Goal: Task Accomplishment & Management: Use online tool/utility

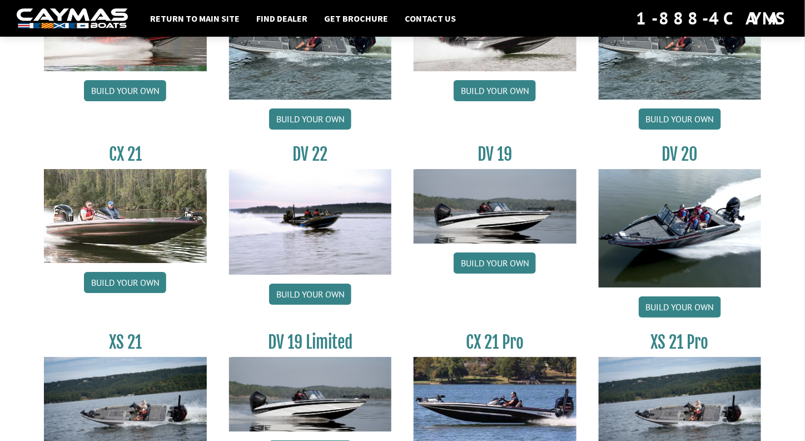
scroll to position [1160, 0]
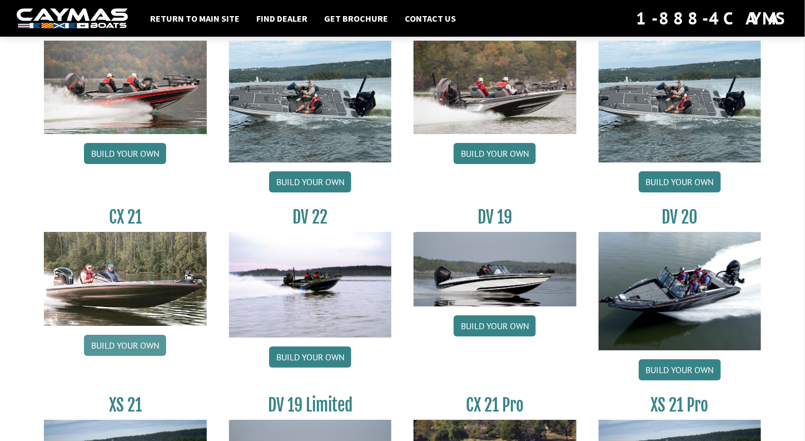
click at [125, 348] on link "Build your own" at bounding box center [125, 345] width 82 height 21
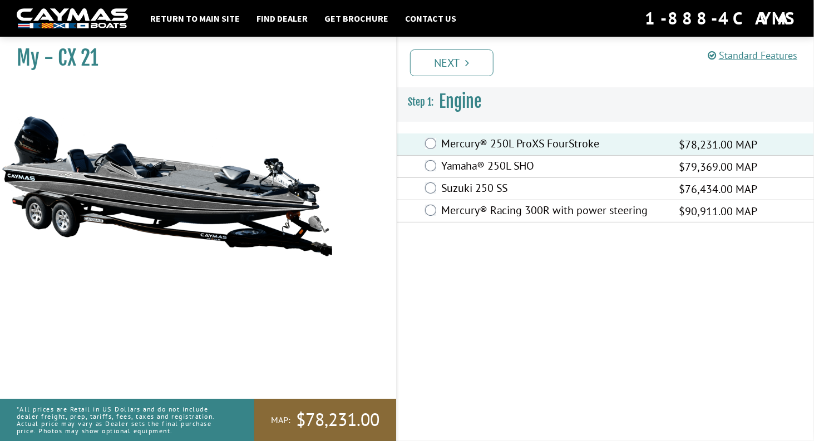
click at [614, 345] on div "Standard Features Standard Features CAYMAS CX 21 SPECIFICATIONS Length – 21’ 4”…" at bounding box center [616, 236] width 418 height 409
click at [444, 61] on link "Next" at bounding box center [451, 62] width 83 height 27
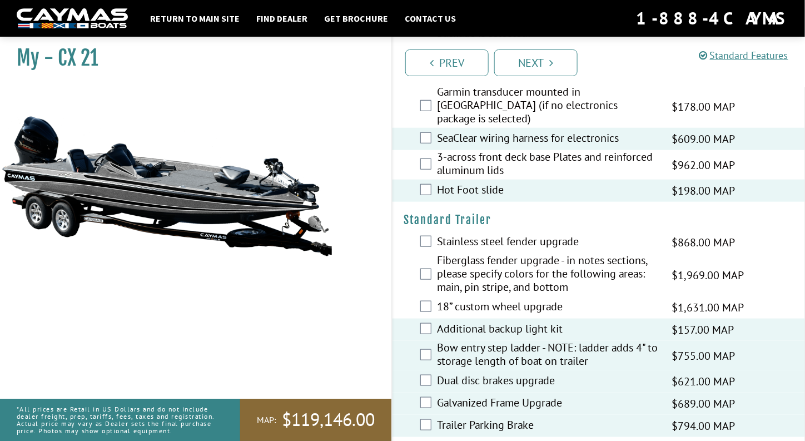
scroll to position [1594, 0]
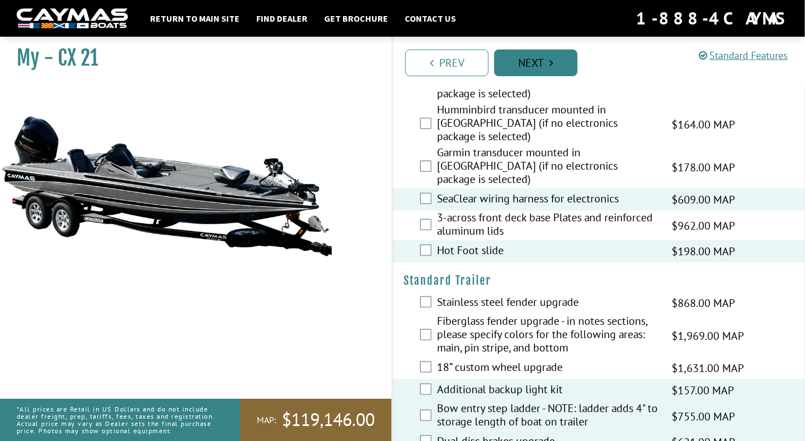
click at [537, 66] on link "Next" at bounding box center [535, 62] width 83 height 27
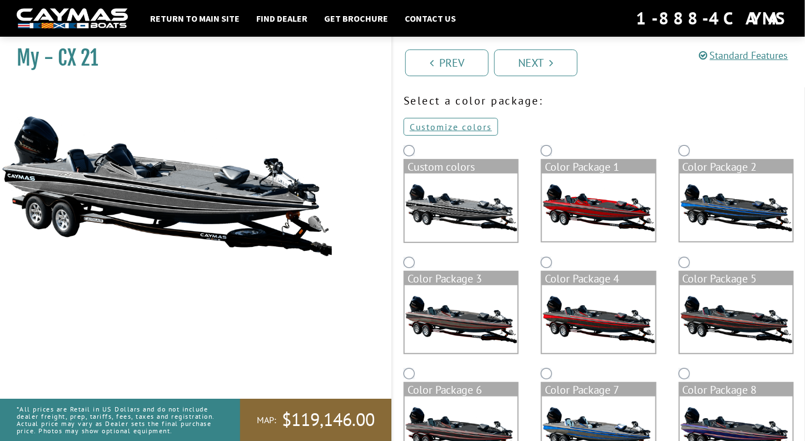
scroll to position [56, 0]
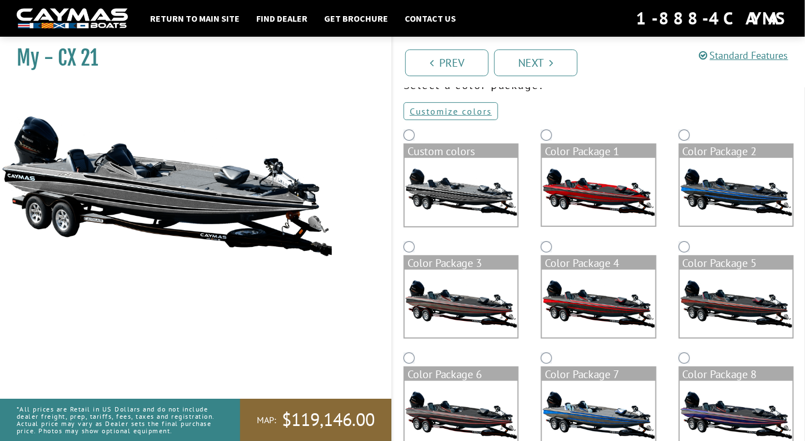
click at [626, 182] on img at bounding box center [598, 192] width 113 height 68
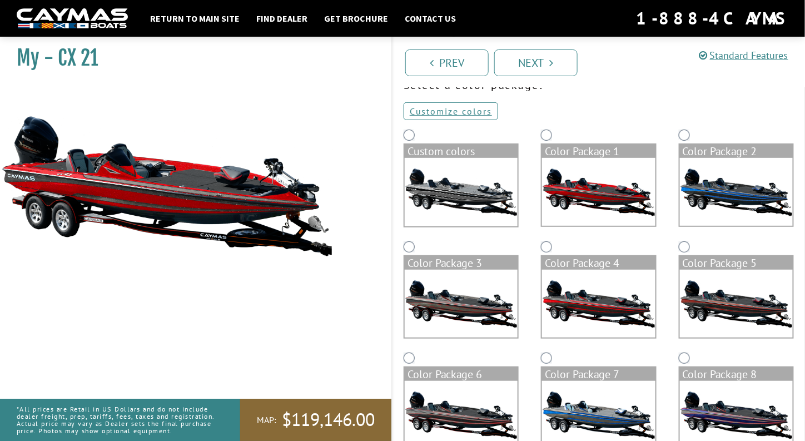
click at [721, 194] on img at bounding box center [736, 192] width 113 height 68
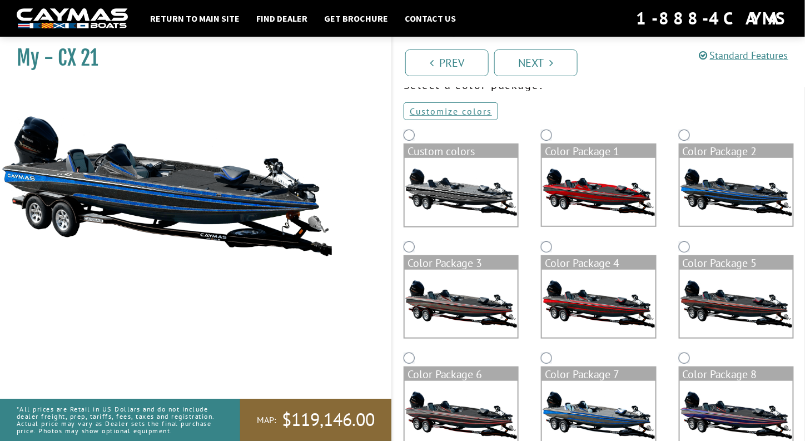
click at [723, 300] on img at bounding box center [736, 304] width 113 height 68
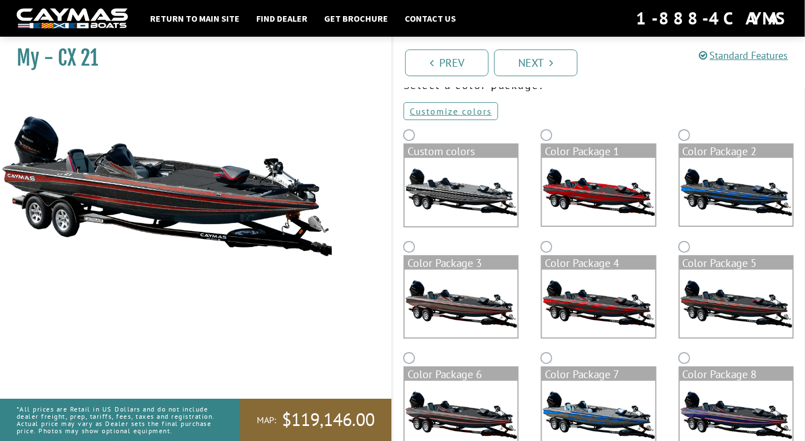
click at [602, 308] on img at bounding box center [598, 304] width 113 height 68
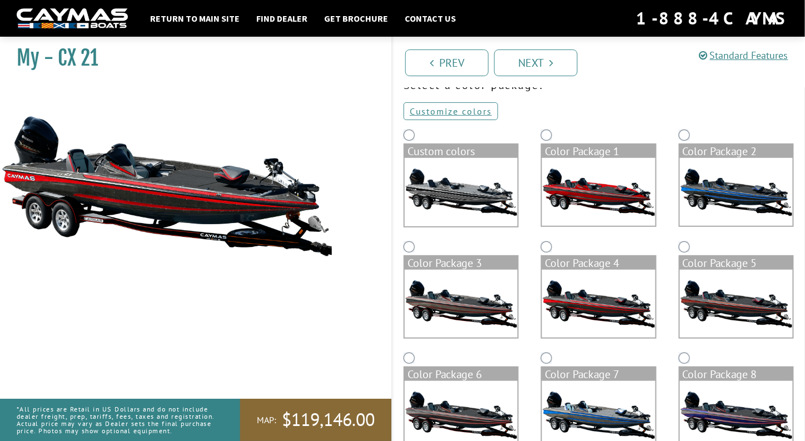
click at [458, 323] on img at bounding box center [461, 304] width 113 height 68
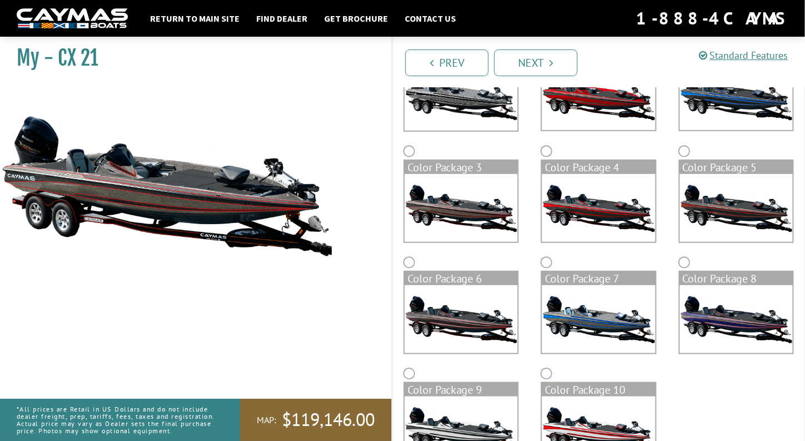
scroll to position [167, 0]
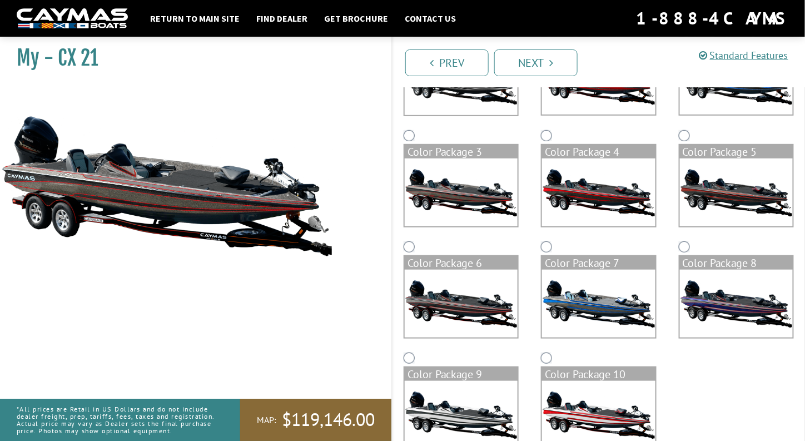
click at [463, 312] on img at bounding box center [461, 304] width 113 height 68
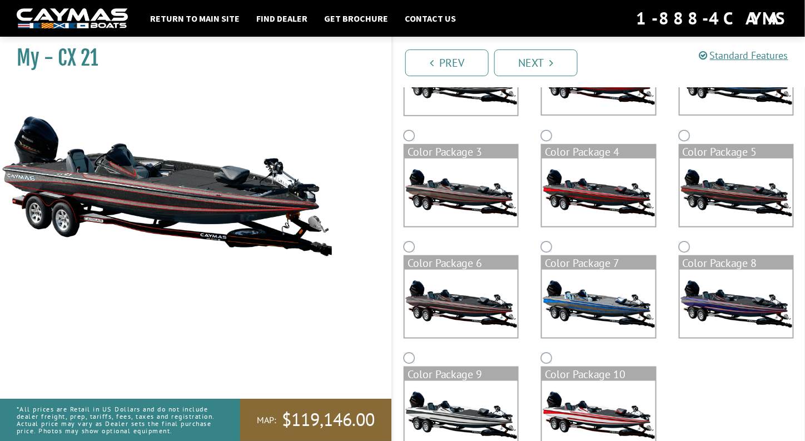
click at [583, 309] on img at bounding box center [598, 304] width 113 height 68
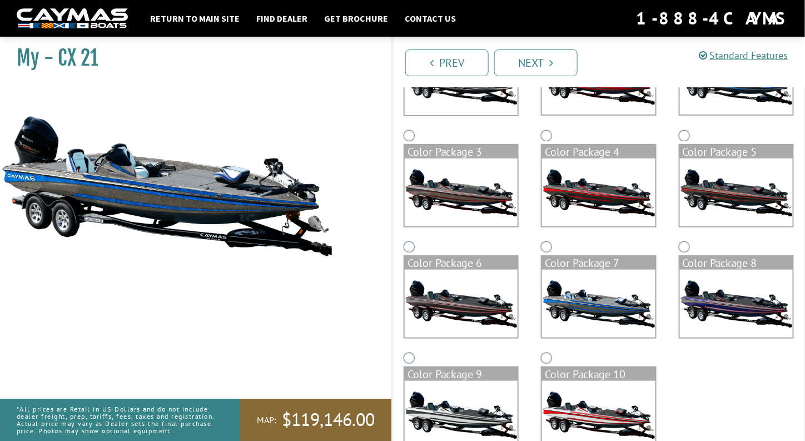
click at [712, 302] on img at bounding box center [736, 304] width 113 height 68
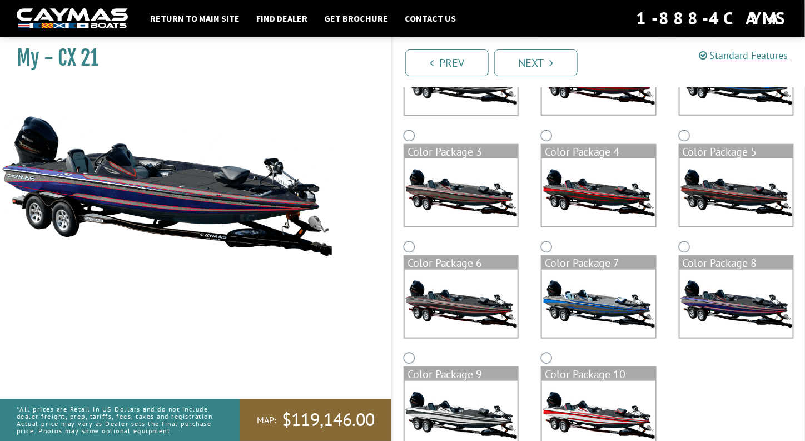
click at [592, 404] on img at bounding box center [598, 415] width 113 height 68
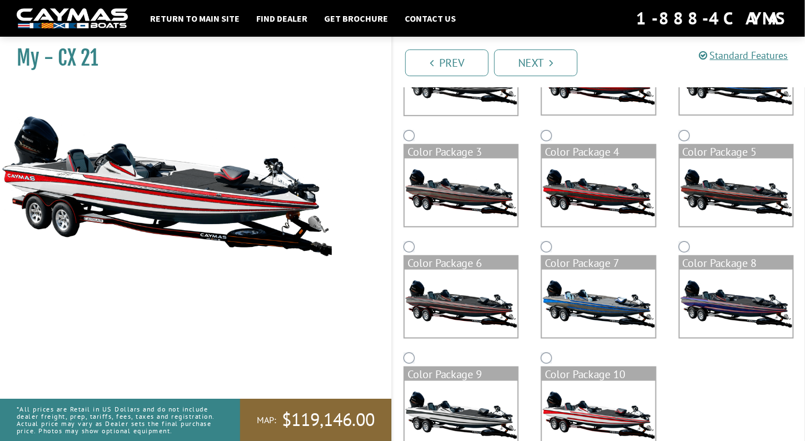
click at [464, 423] on img at bounding box center [461, 415] width 113 height 68
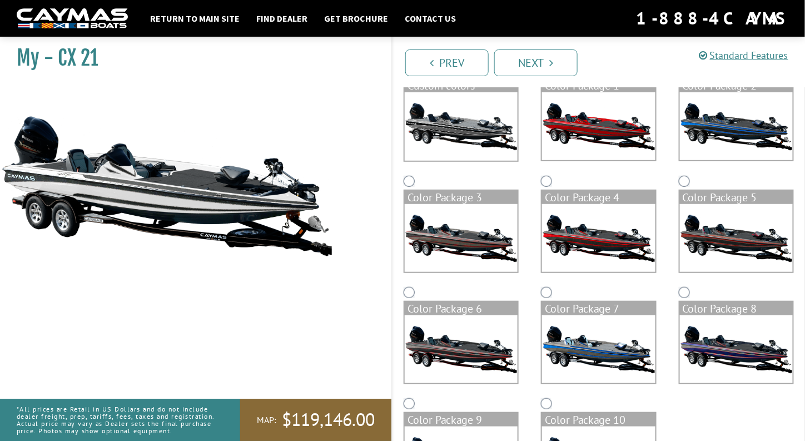
scroll to position [31, 0]
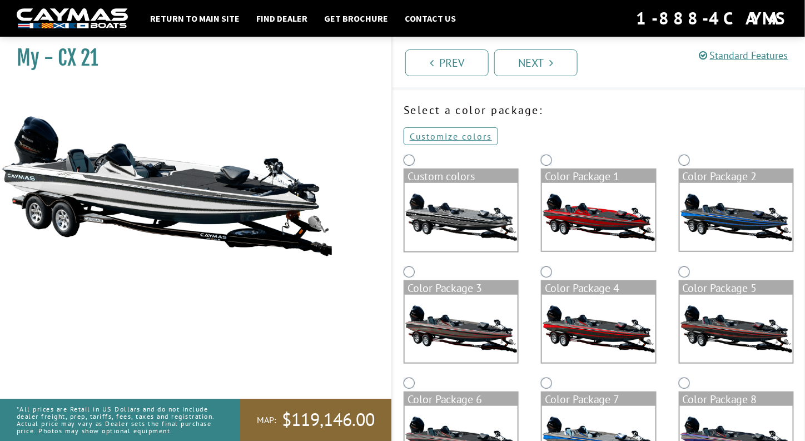
click at [707, 219] on img at bounding box center [736, 217] width 113 height 68
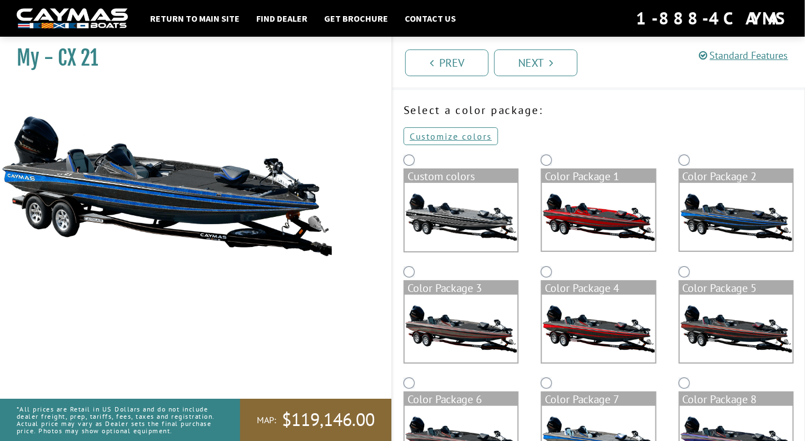
click at [475, 229] on img at bounding box center [461, 217] width 113 height 68
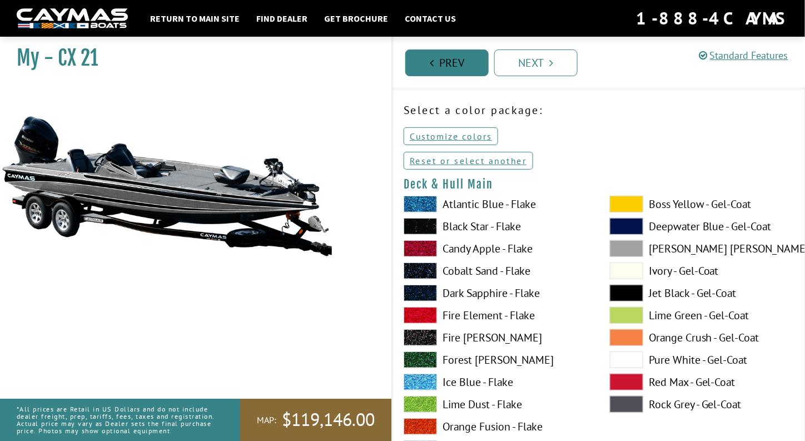
click at [458, 65] on link "Prev" at bounding box center [446, 62] width 83 height 27
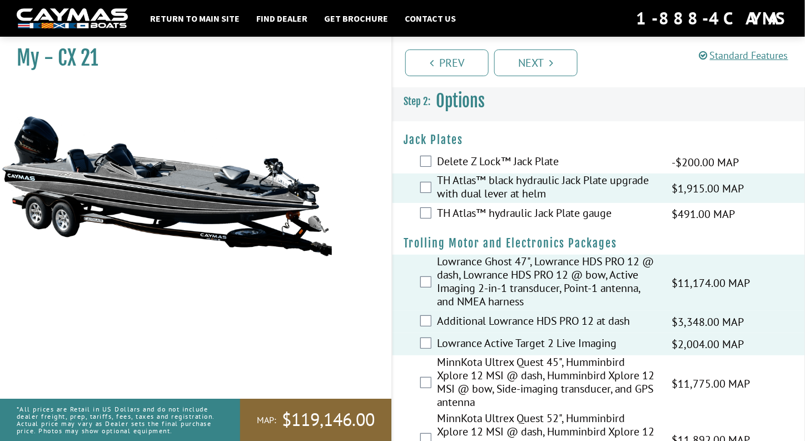
scroll to position [0, 0]
click at [526, 70] on link "Next" at bounding box center [535, 62] width 83 height 27
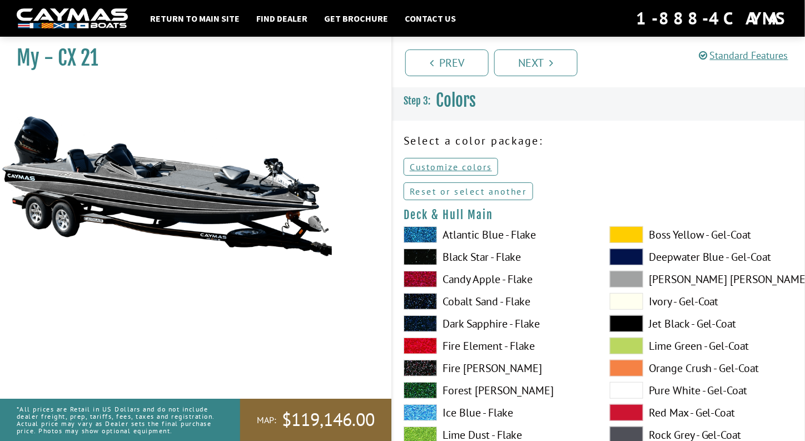
click at [465, 192] on link "Reset or select another" at bounding box center [469, 191] width 130 height 18
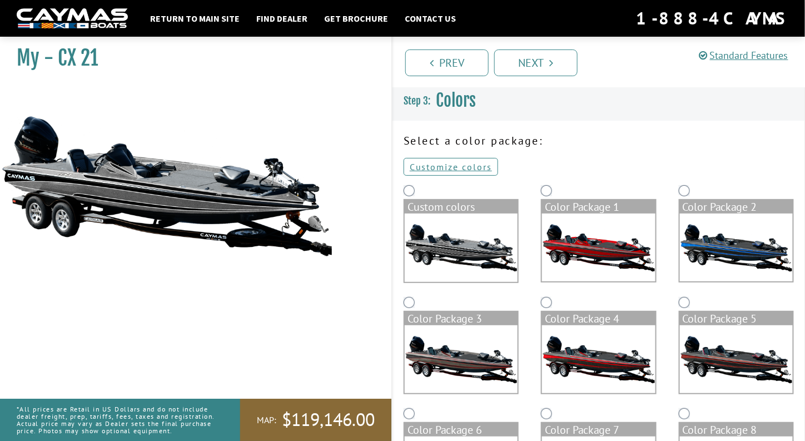
click at [579, 249] on img at bounding box center [598, 248] width 113 height 68
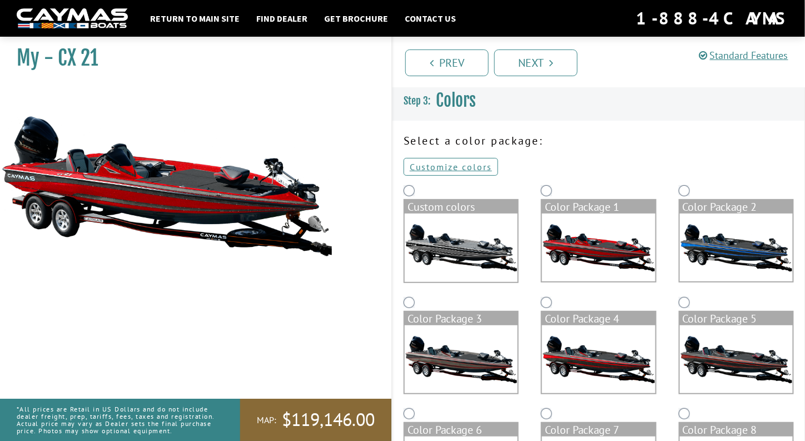
click at [714, 249] on img at bounding box center [736, 248] width 113 height 68
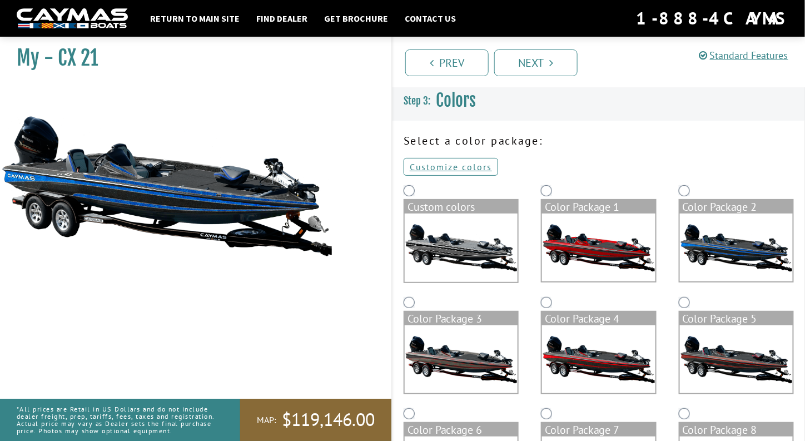
click at [716, 367] on img at bounding box center [736, 359] width 113 height 68
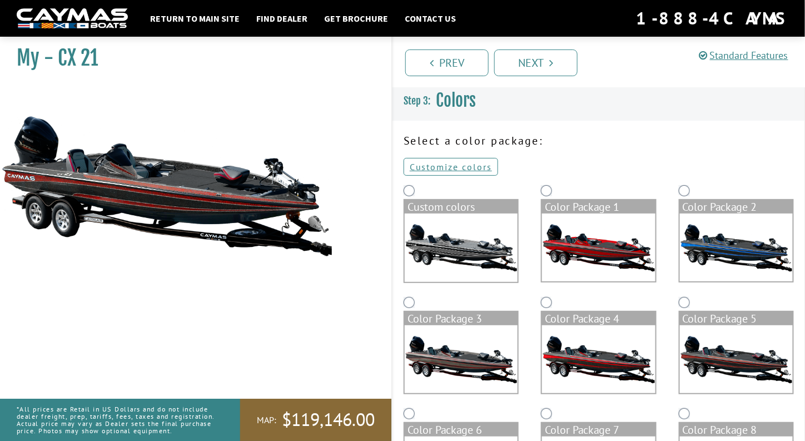
click at [617, 360] on img at bounding box center [598, 359] width 113 height 68
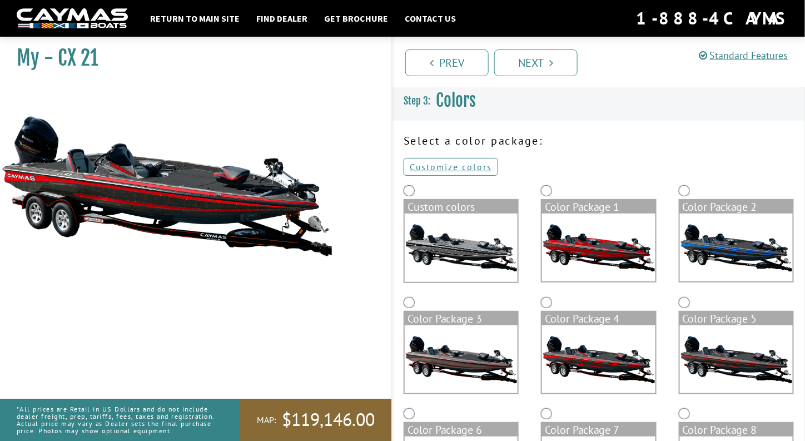
click at [447, 365] on img at bounding box center [461, 359] width 113 height 68
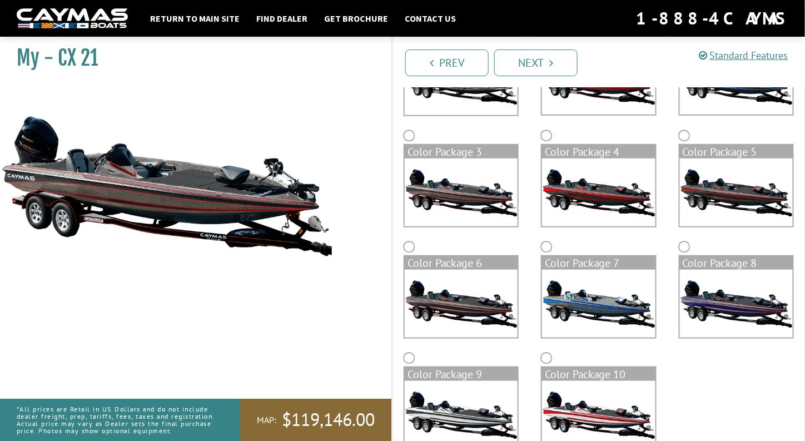
scroll to position [197, 0]
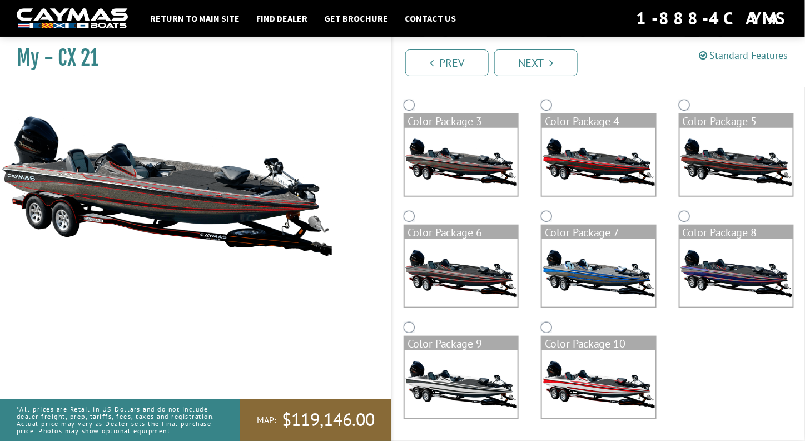
click at [468, 274] on img at bounding box center [461, 273] width 113 height 68
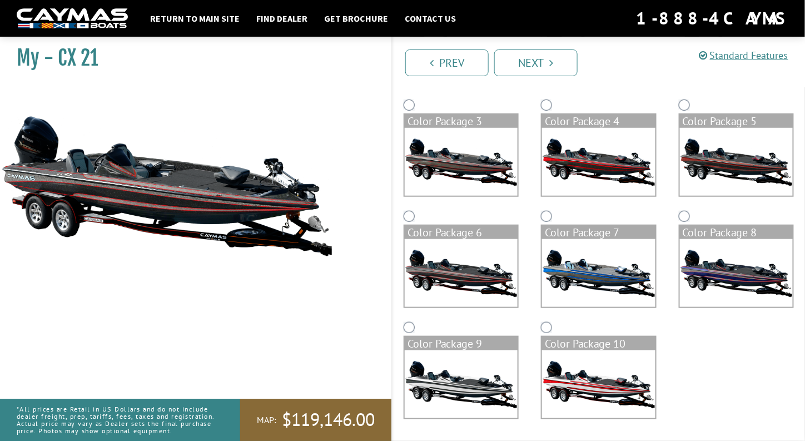
click at [589, 278] on img at bounding box center [598, 273] width 113 height 68
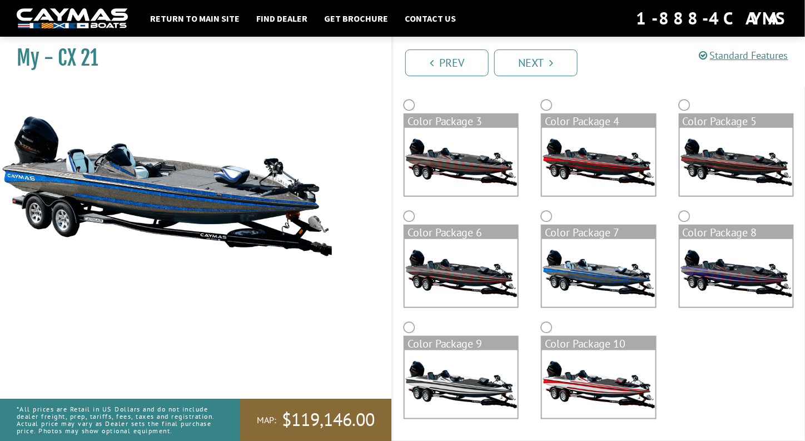
click at [725, 278] on img at bounding box center [736, 273] width 113 height 68
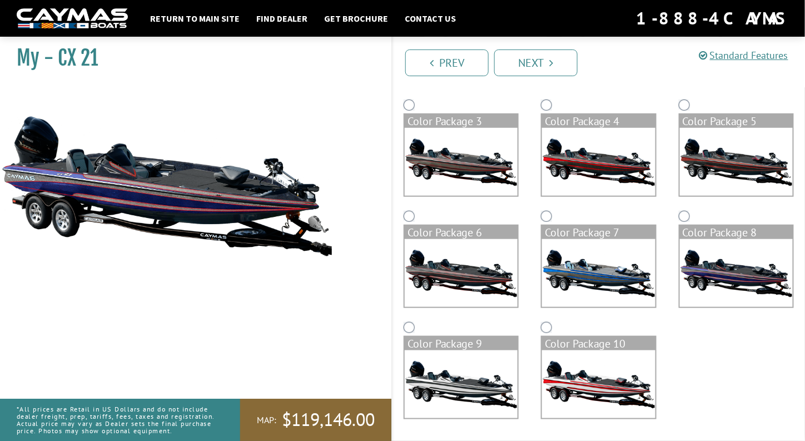
click at [597, 383] on img at bounding box center [598, 384] width 113 height 68
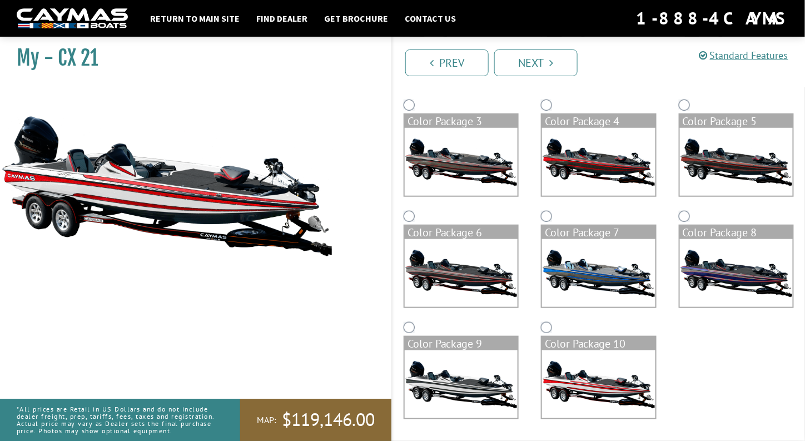
click at [472, 387] on img at bounding box center [461, 384] width 113 height 68
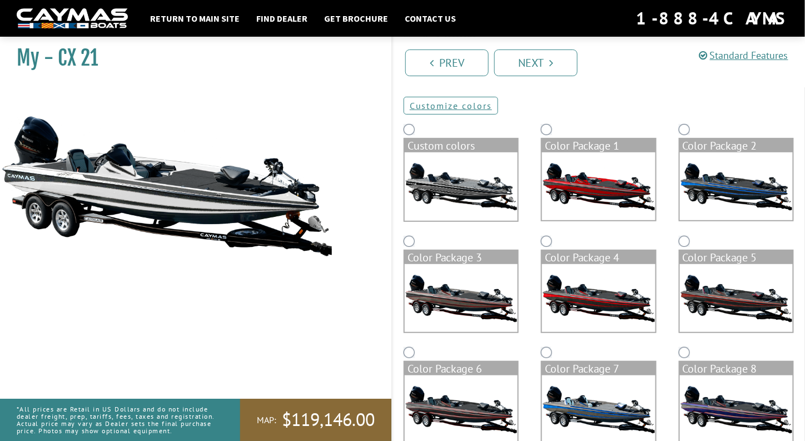
scroll to position [0, 0]
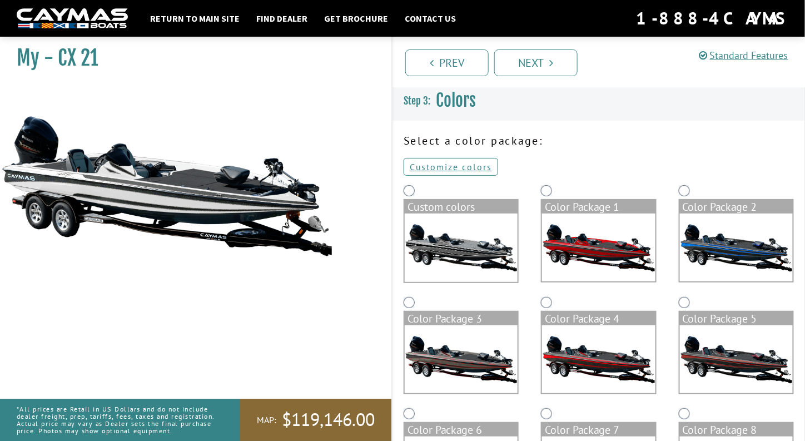
click at [595, 253] on img at bounding box center [598, 248] width 113 height 68
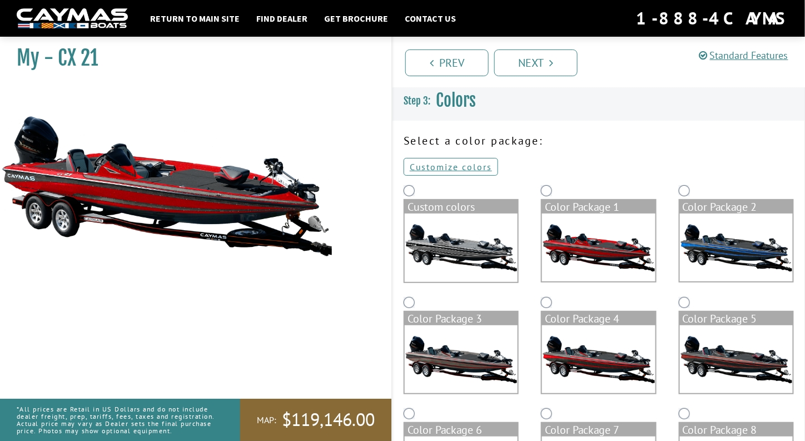
click at [716, 242] on img at bounding box center [736, 248] width 113 height 68
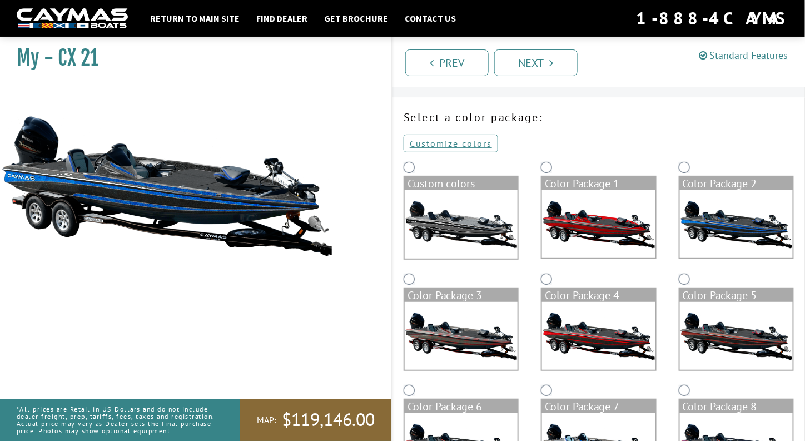
scroll to position [56, 0]
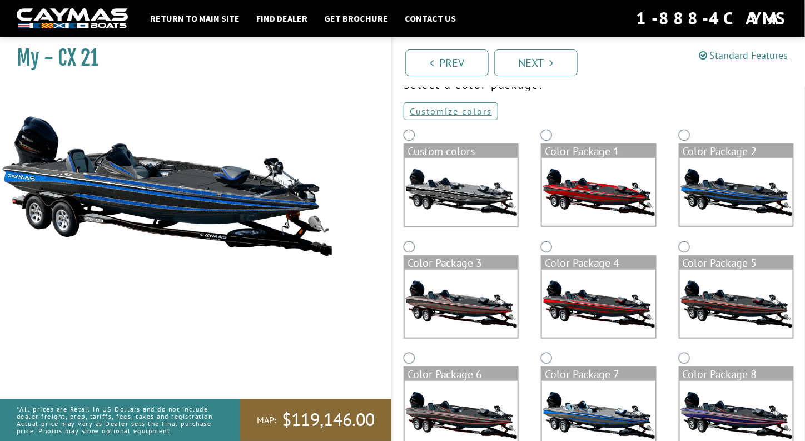
click at [726, 290] on img at bounding box center [736, 304] width 113 height 68
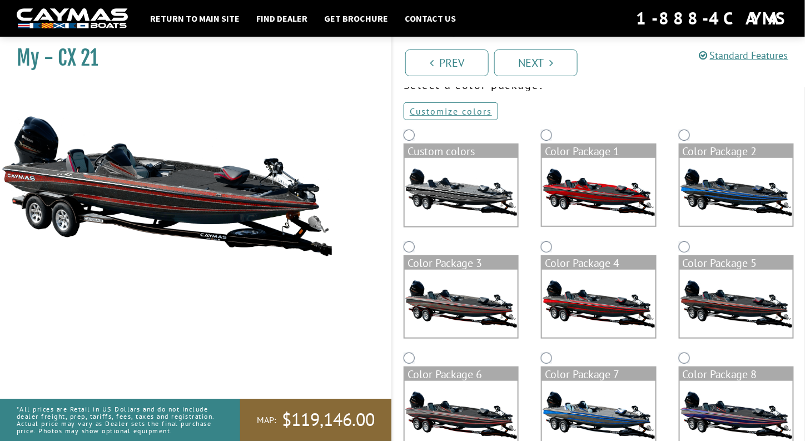
click at [727, 212] on img at bounding box center [736, 192] width 113 height 68
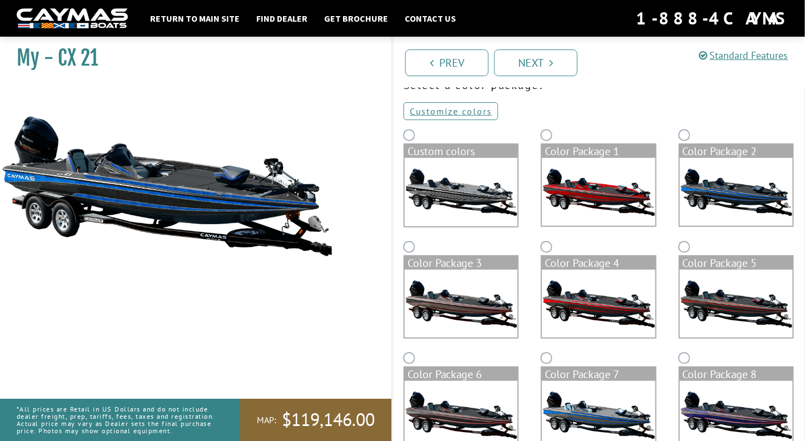
click at [610, 310] on img at bounding box center [598, 304] width 113 height 68
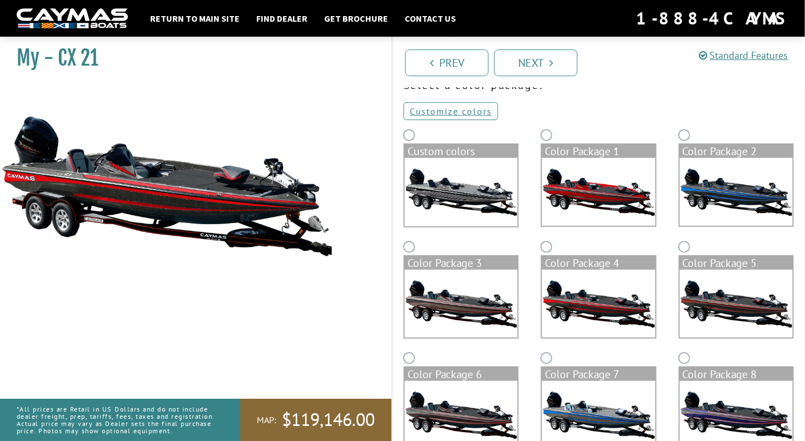
click at [738, 180] on img at bounding box center [736, 192] width 113 height 68
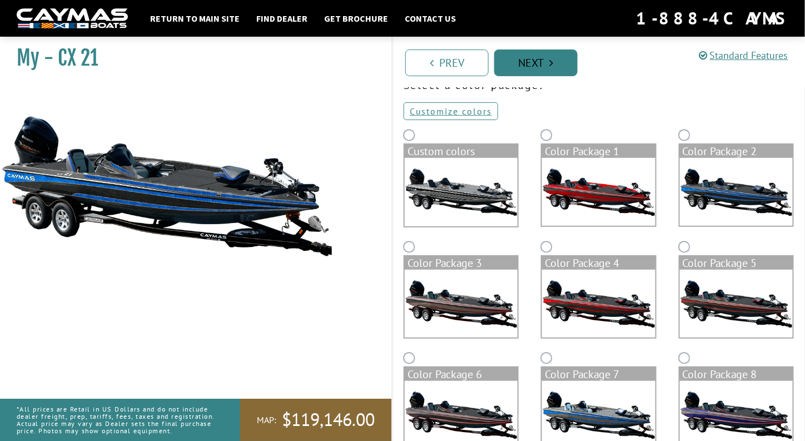
click at [544, 65] on link "Next" at bounding box center [535, 62] width 83 height 27
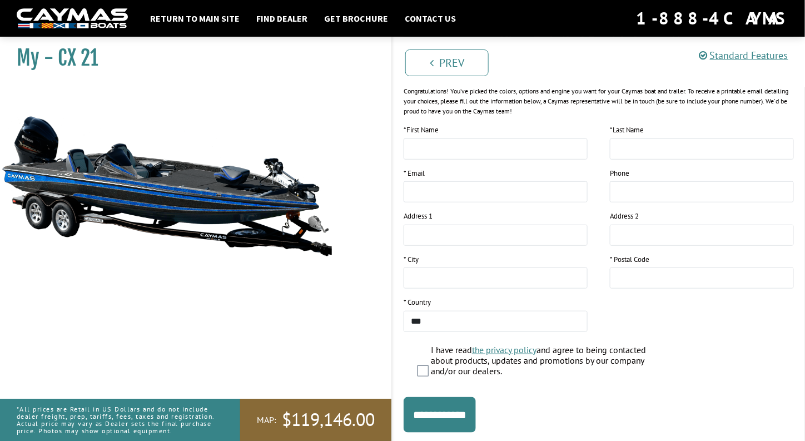
scroll to position [167, 0]
